Goal: Task Accomplishment & Management: Manage account settings

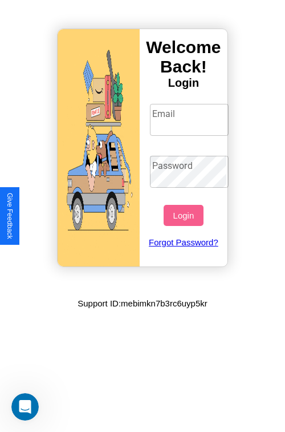
click at [191, 119] on input "Email" at bounding box center [189, 120] width 79 height 32
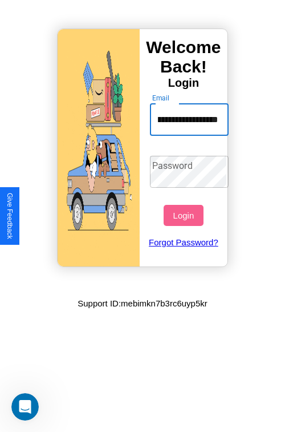
scroll to position [0, 44]
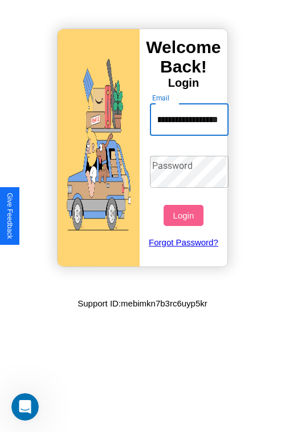
type input "**********"
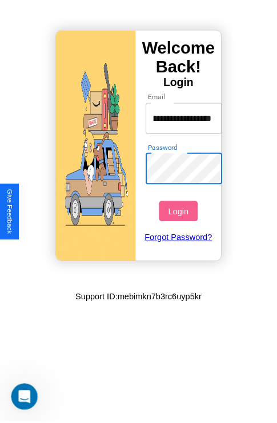
scroll to position [0, 0]
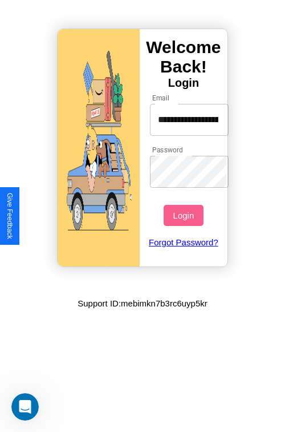
click at [185, 215] on button "Login" at bounding box center [183, 215] width 39 height 21
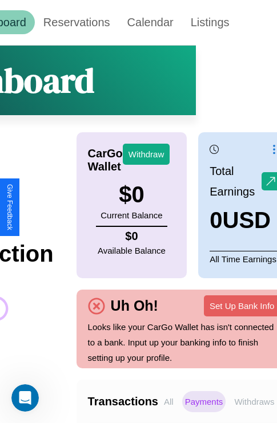
click at [254, 402] on p "Withdraws" at bounding box center [254, 401] width 46 height 21
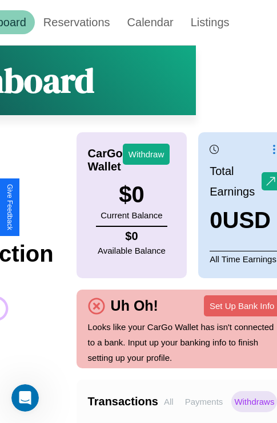
click at [204, 402] on p "Payments" at bounding box center [204, 401] width 44 height 21
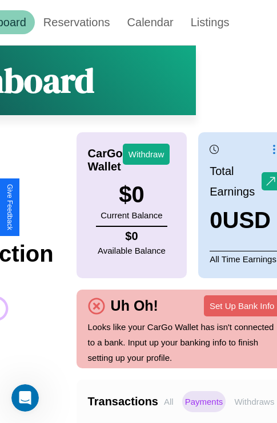
click at [254, 402] on p "Withdraws" at bounding box center [254, 401] width 46 height 21
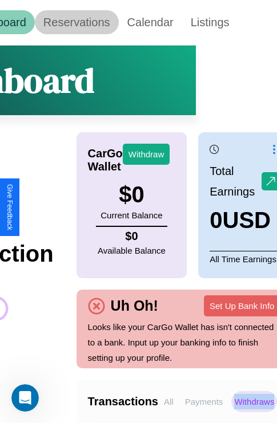
click at [76, 22] on link "Reservations" at bounding box center [77, 22] width 84 height 24
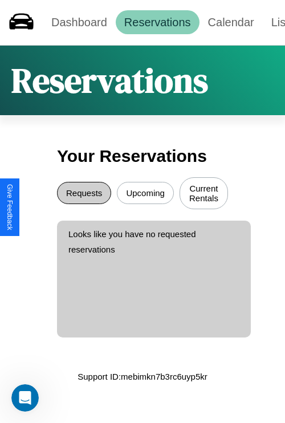
click at [84, 195] on button "Requests" at bounding box center [84, 193] width 54 height 22
click at [145, 195] on button "Upcoming" at bounding box center [145, 193] width 57 height 22
